Goal: Information Seeking & Learning: Learn about a topic

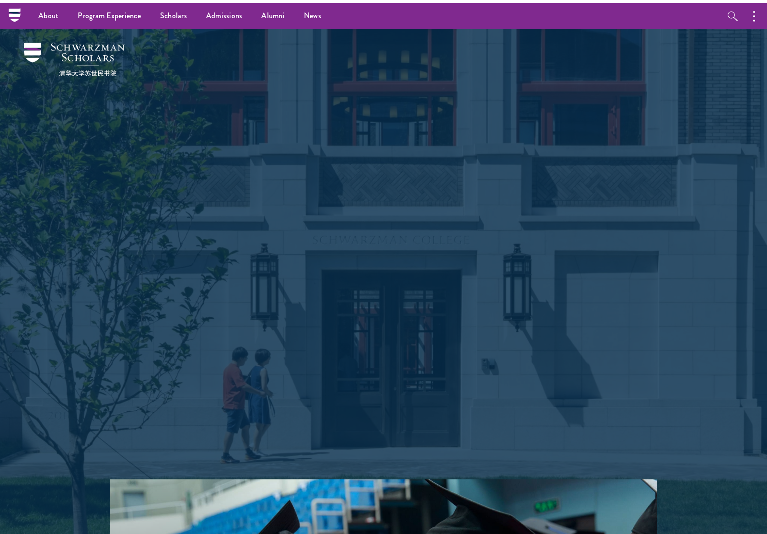
scroll to position [-1, 0]
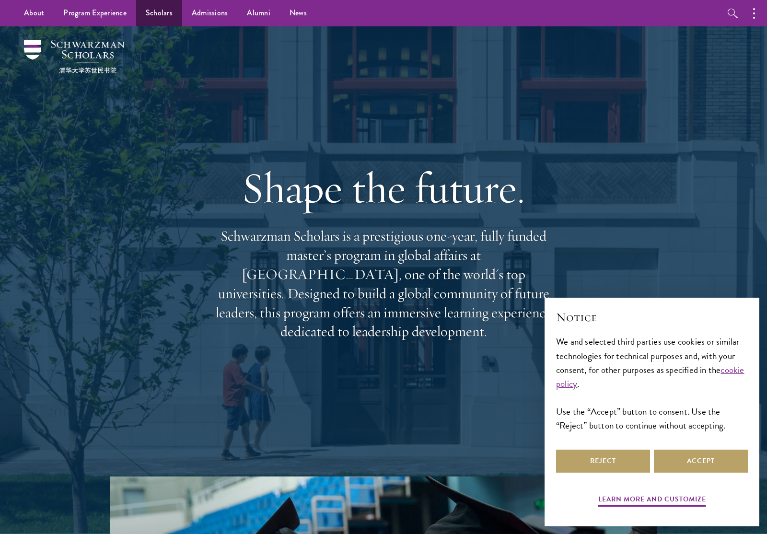
click at [166, 16] on link "Scholars" at bounding box center [159, 13] width 46 height 26
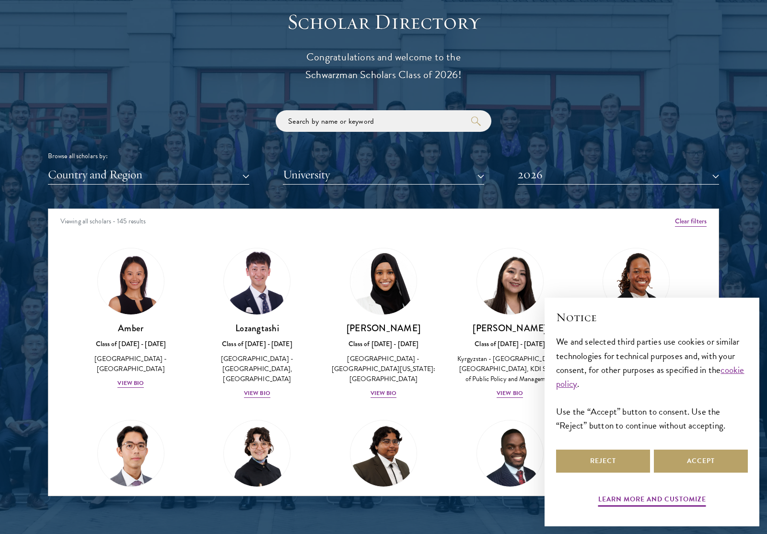
scroll to position [1070, 0]
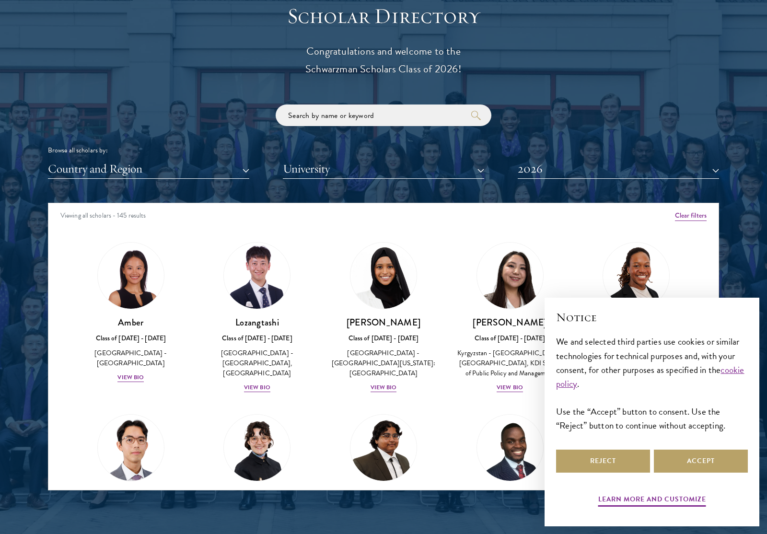
click at [308, 167] on button "University" at bounding box center [383, 169] width 201 height 20
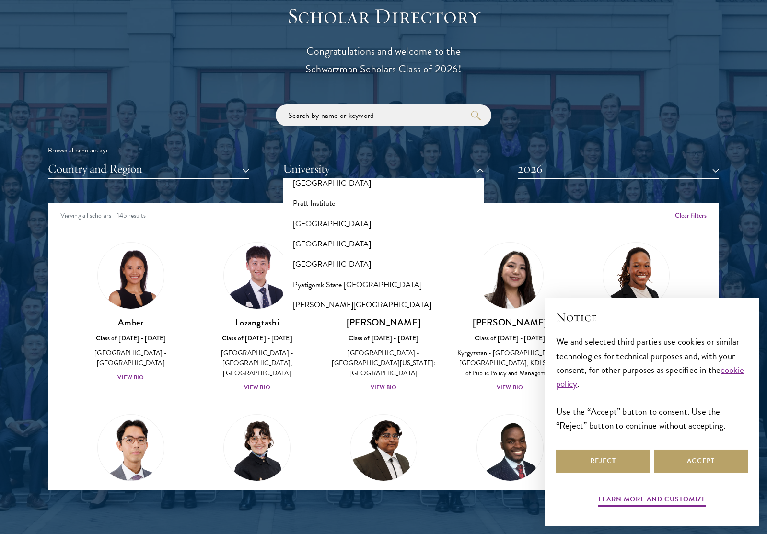
scroll to position [4605, 0]
drag, startPoint x: 317, startPoint y: 106, endPoint x: 317, endPoint y: 112, distance: 5.3
click at [317, 106] on input "search" at bounding box center [384, 116] width 216 height 22
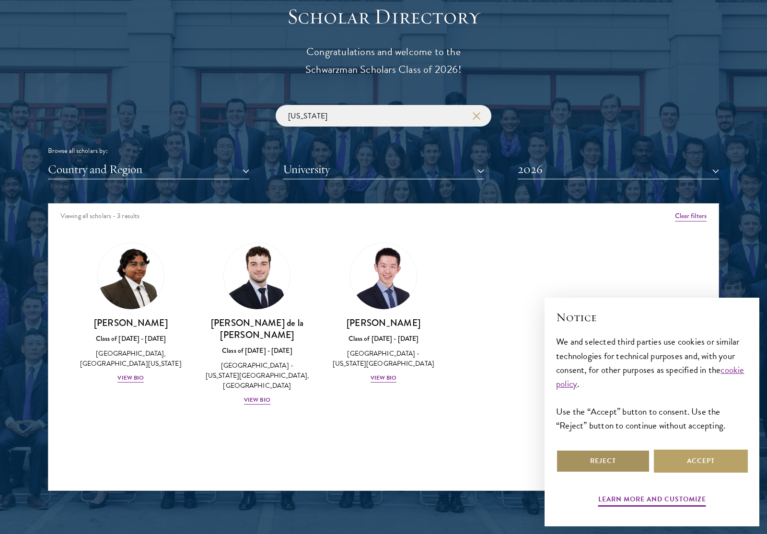
click at [611, 473] on button "Reject" at bounding box center [603, 461] width 94 height 23
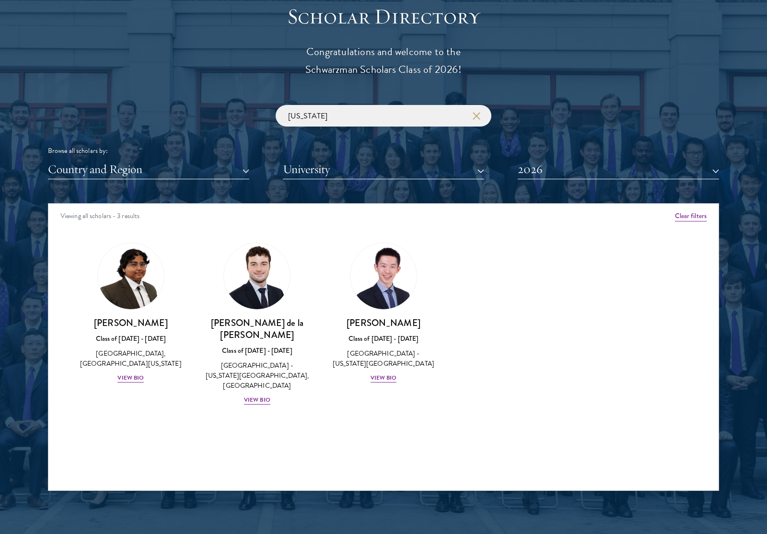
scroll to position [1070, 0]
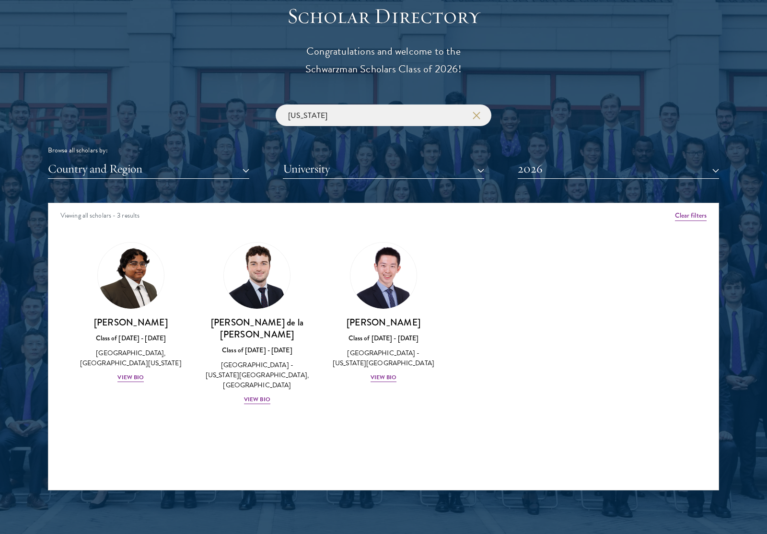
click at [562, 163] on button "2026" at bounding box center [618, 169] width 201 height 20
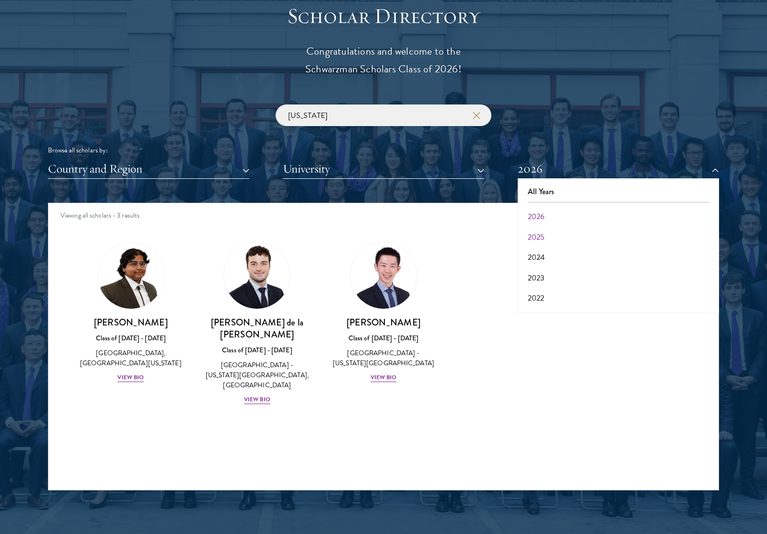
click at [530, 236] on button "2025" at bounding box center [619, 237] width 196 height 20
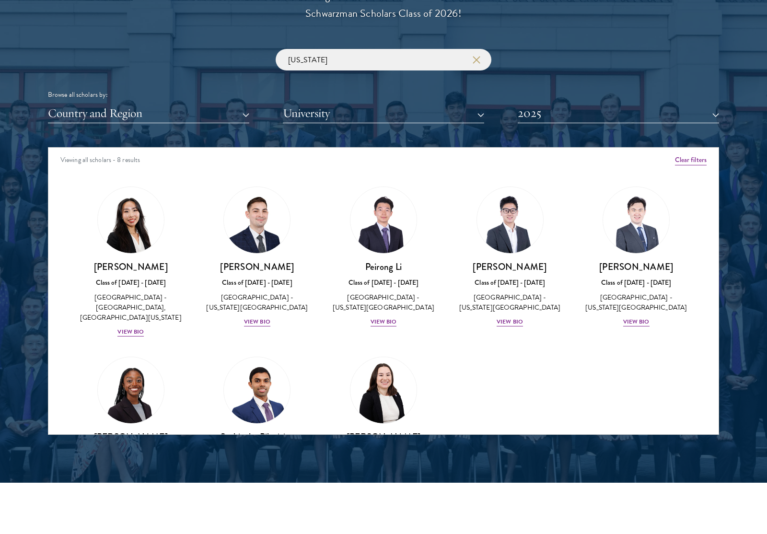
click at [546, 113] on button "2025" at bounding box center [618, 114] width 201 height 20
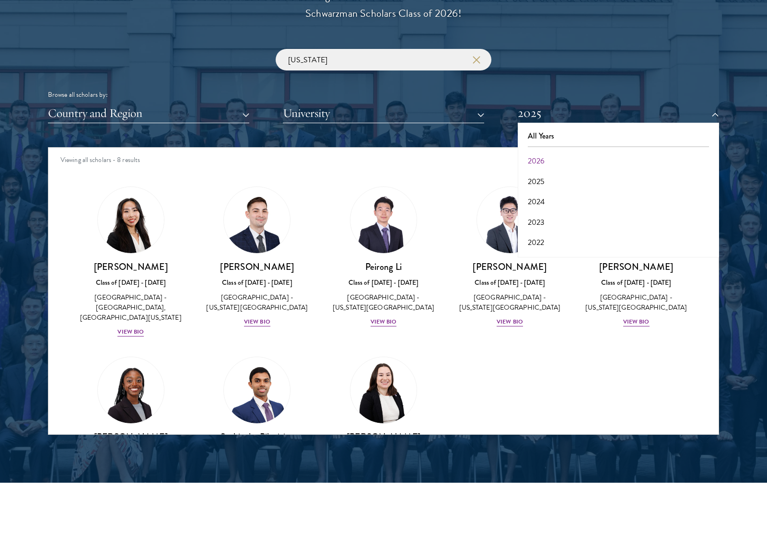
click at [541, 139] on button "All Years" at bounding box center [619, 136] width 196 height 20
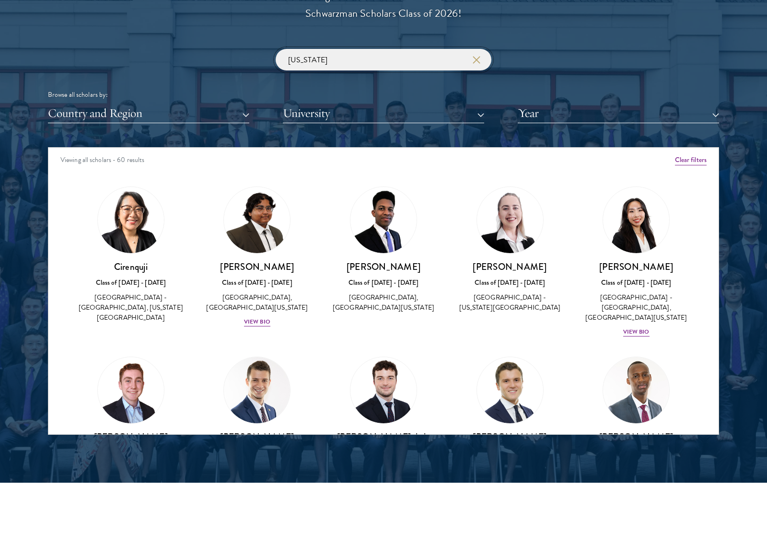
click at [363, 63] on input "New York" at bounding box center [384, 60] width 216 height 22
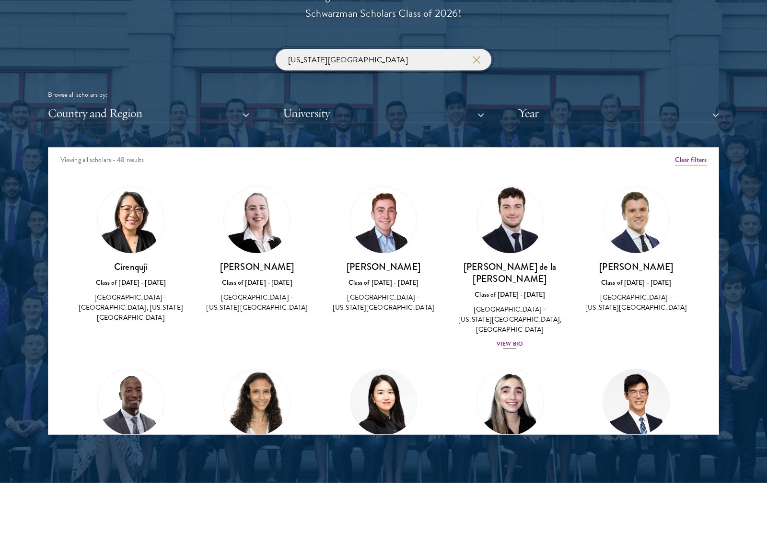
type input "New York University"
click at [504, 303] on div "Gonzalo de la Cruz Class of 2025 - 2026 Spain - New York University, Abu Dhabi …" at bounding box center [509, 305] width 107 height 89
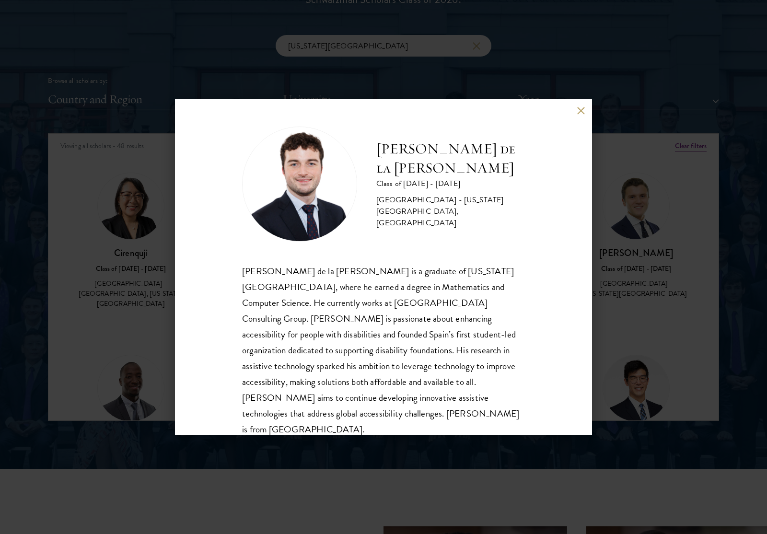
scroll to position [1, 0]
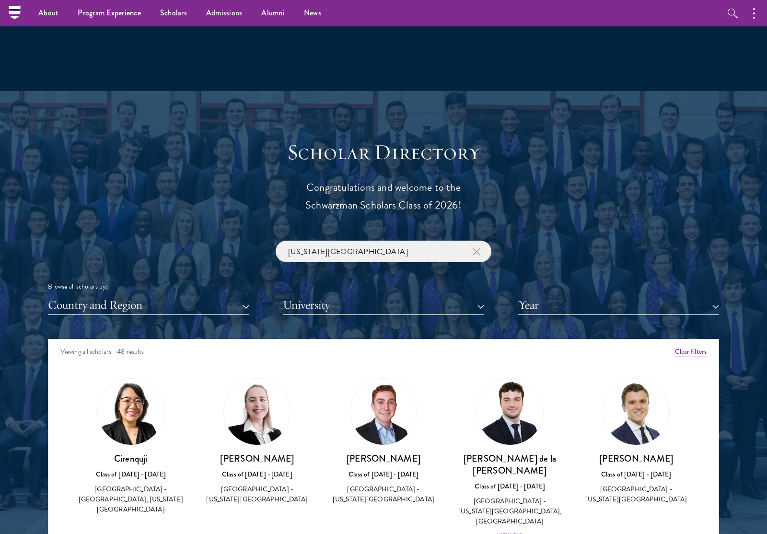
scroll to position [854, 0]
